Goal: Task Accomplishment & Management: Manage account settings

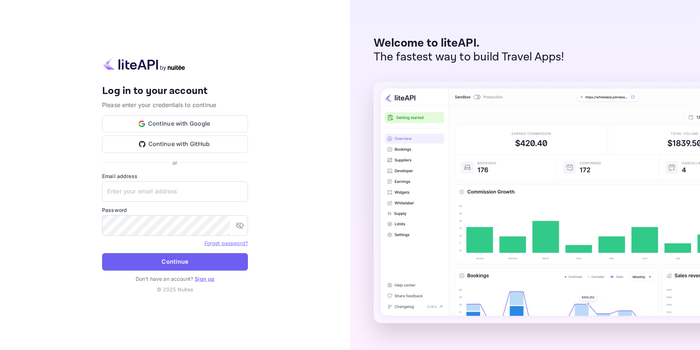
type input "[EMAIL_ADDRESS][DOMAIN_NAME]"
click at [187, 257] on button "Continue" at bounding box center [175, 261] width 146 height 17
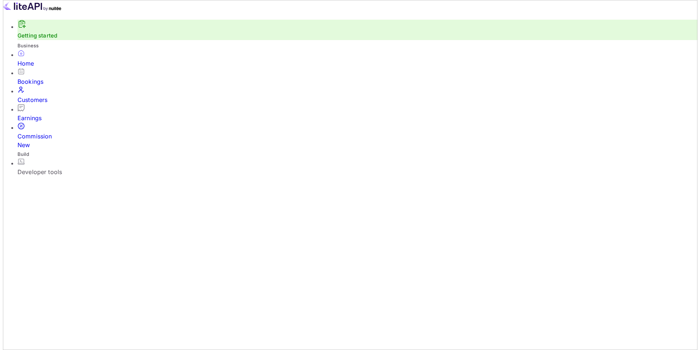
scroll to position [113, 184]
click at [53, 168] on div "Developer tools" at bounding box center [355, 172] width 680 height 9
click at [42, 115] on div "Earnings" at bounding box center [355, 118] width 680 height 9
click at [45, 85] on div "Bookings" at bounding box center [357, 81] width 685 height 9
